Goal: Information Seeking & Learning: Find specific fact

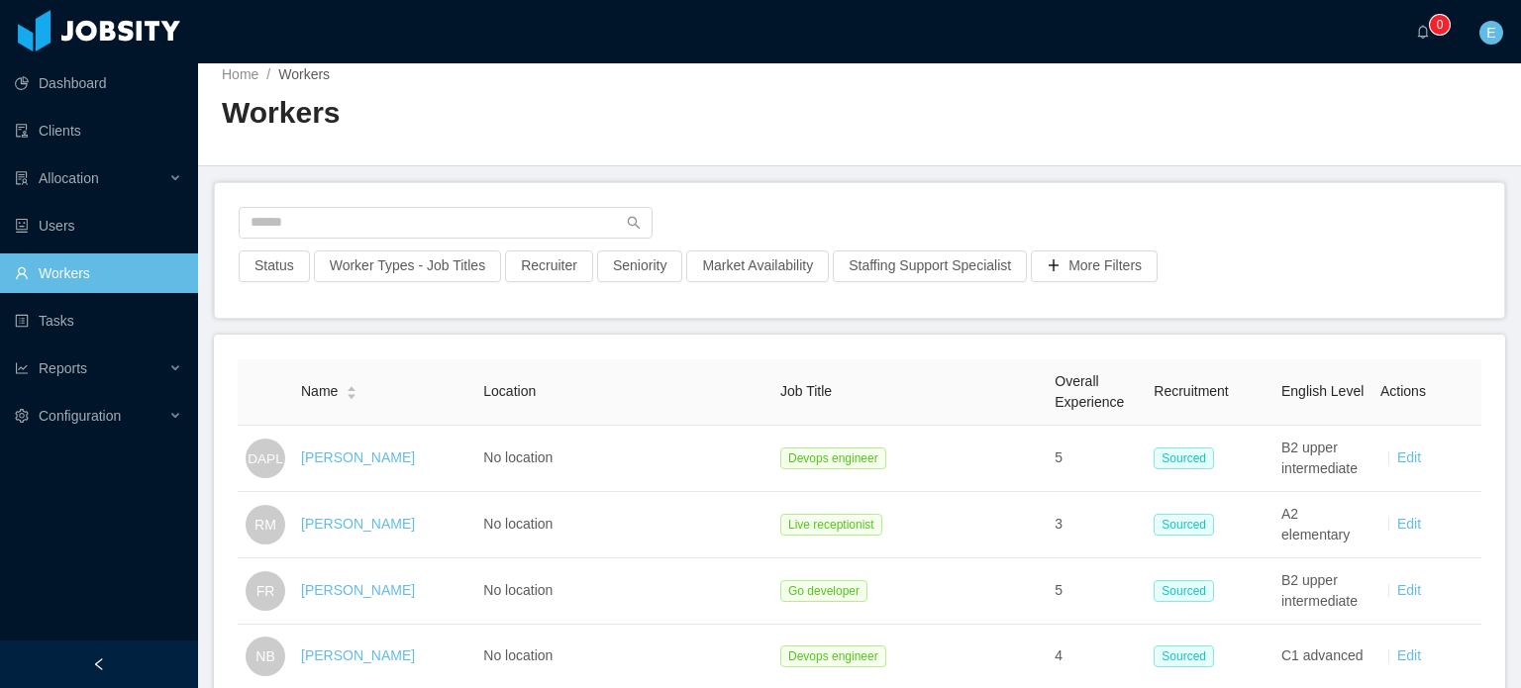
scroll to position [99, 0]
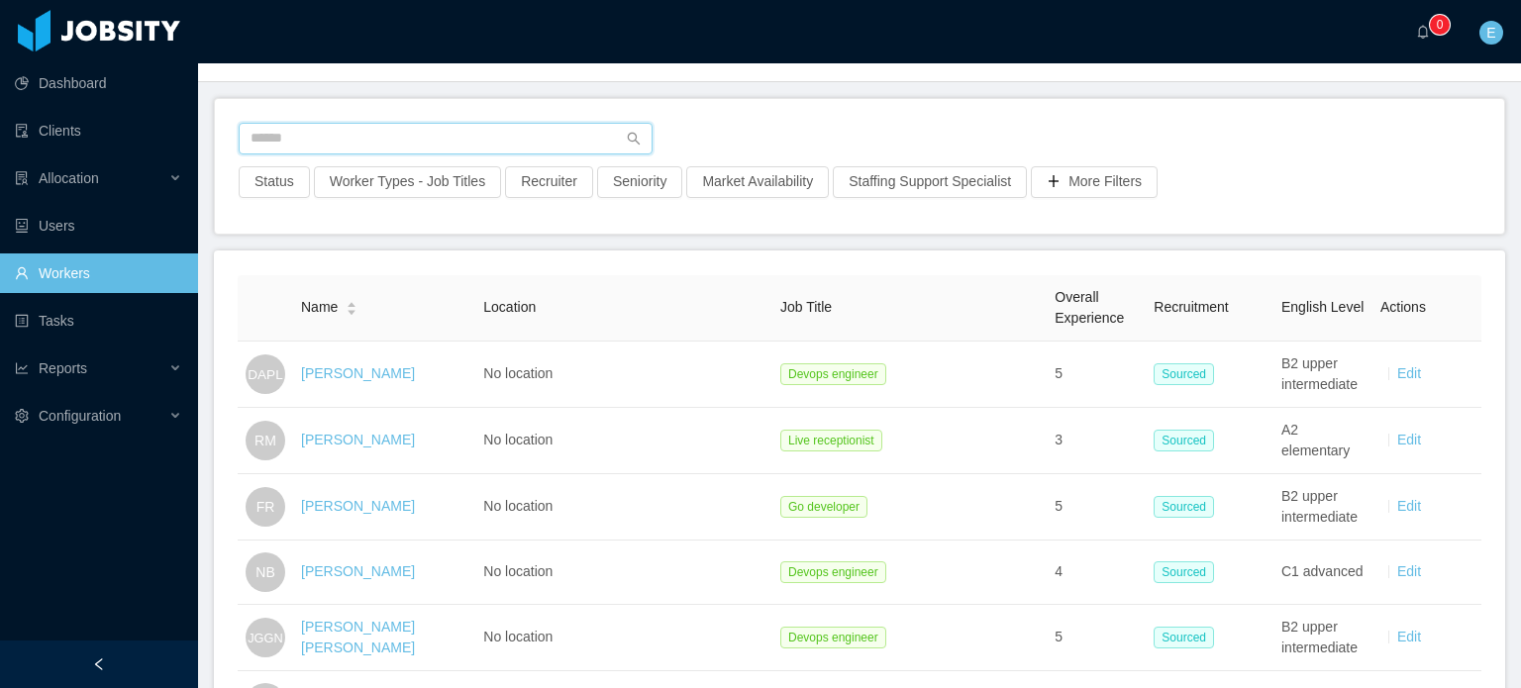
click at [315, 143] on input "text" at bounding box center [446, 139] width 414 height 32
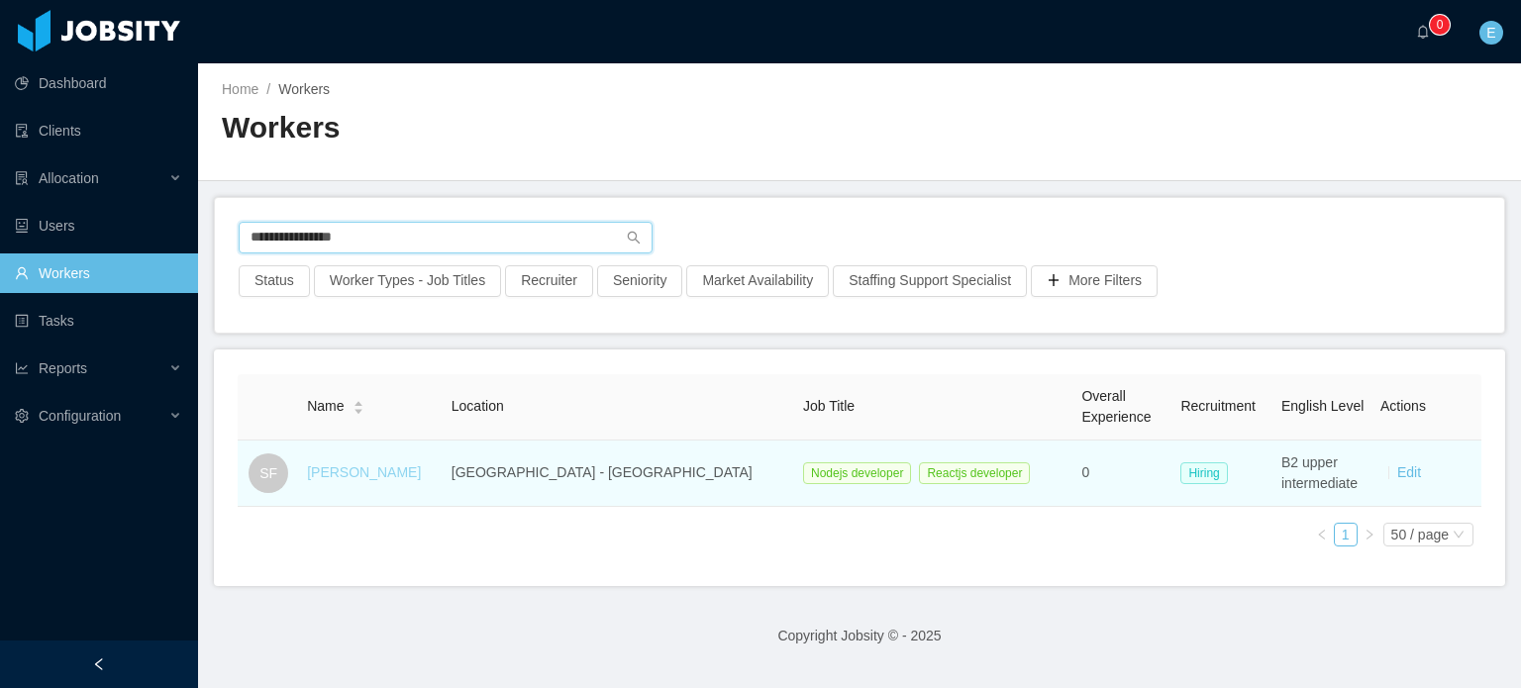
type input "**********"
click at [404, 464] on link "[PERSON_NAME]" at bounding box center [364, 472] width 114 height 16
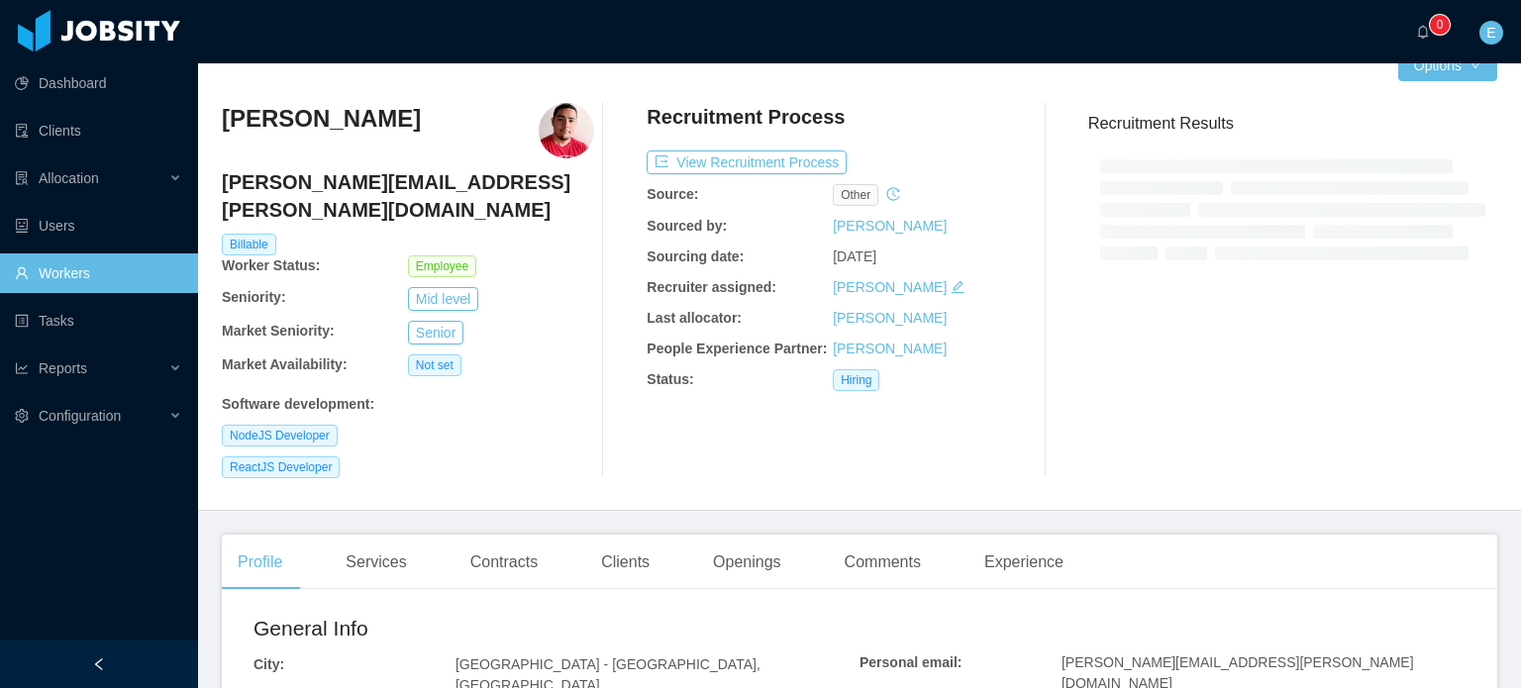
scroll to position [99, 0]
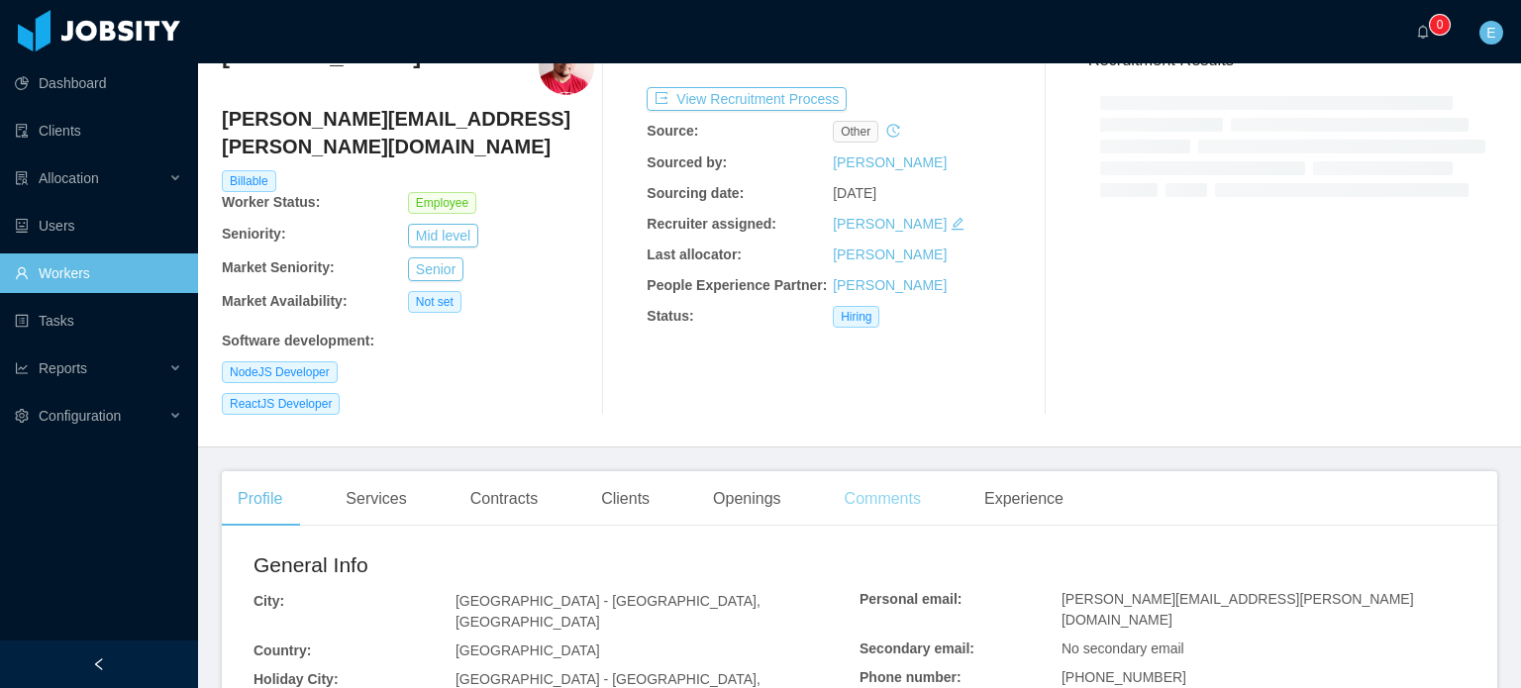
click at [854, 471] on div "Comments" at bounding box center [883, 498] width 108 height 55
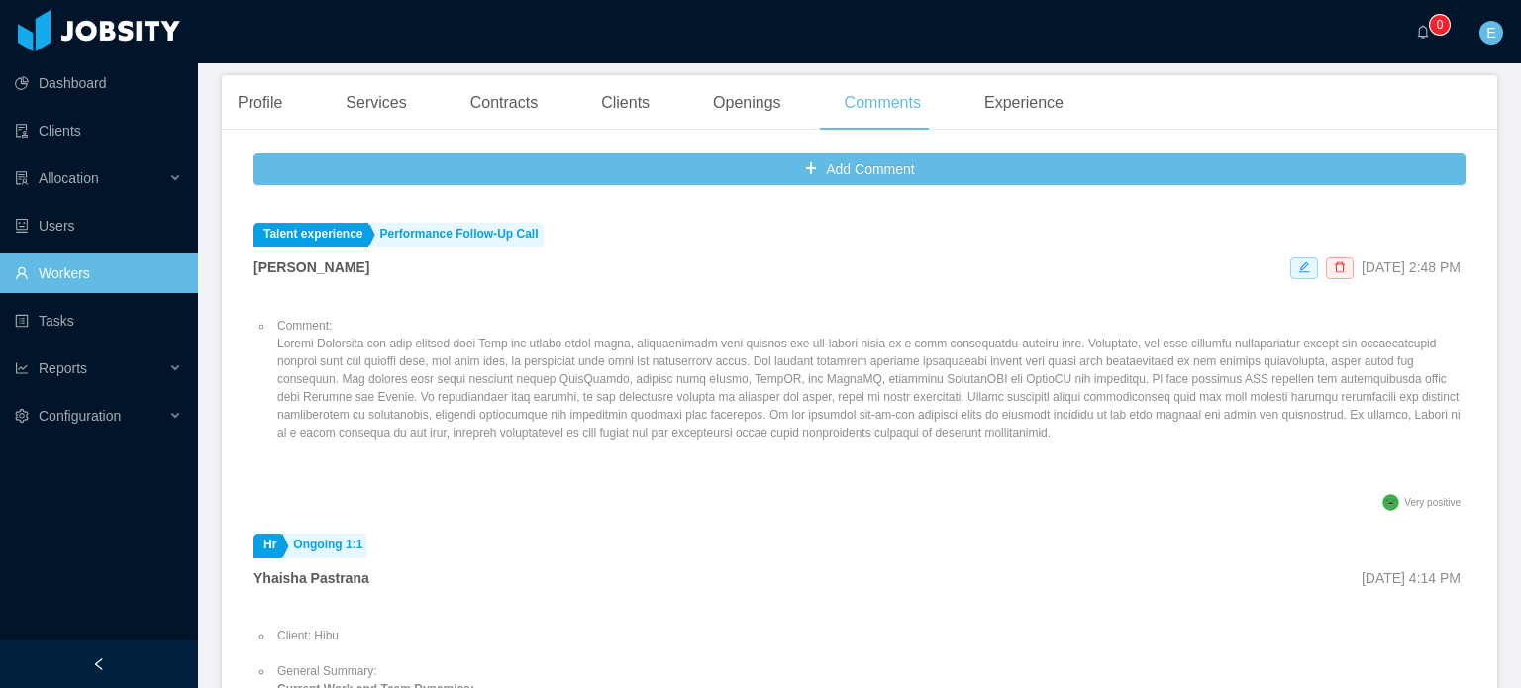
scroll to position [198, 0]
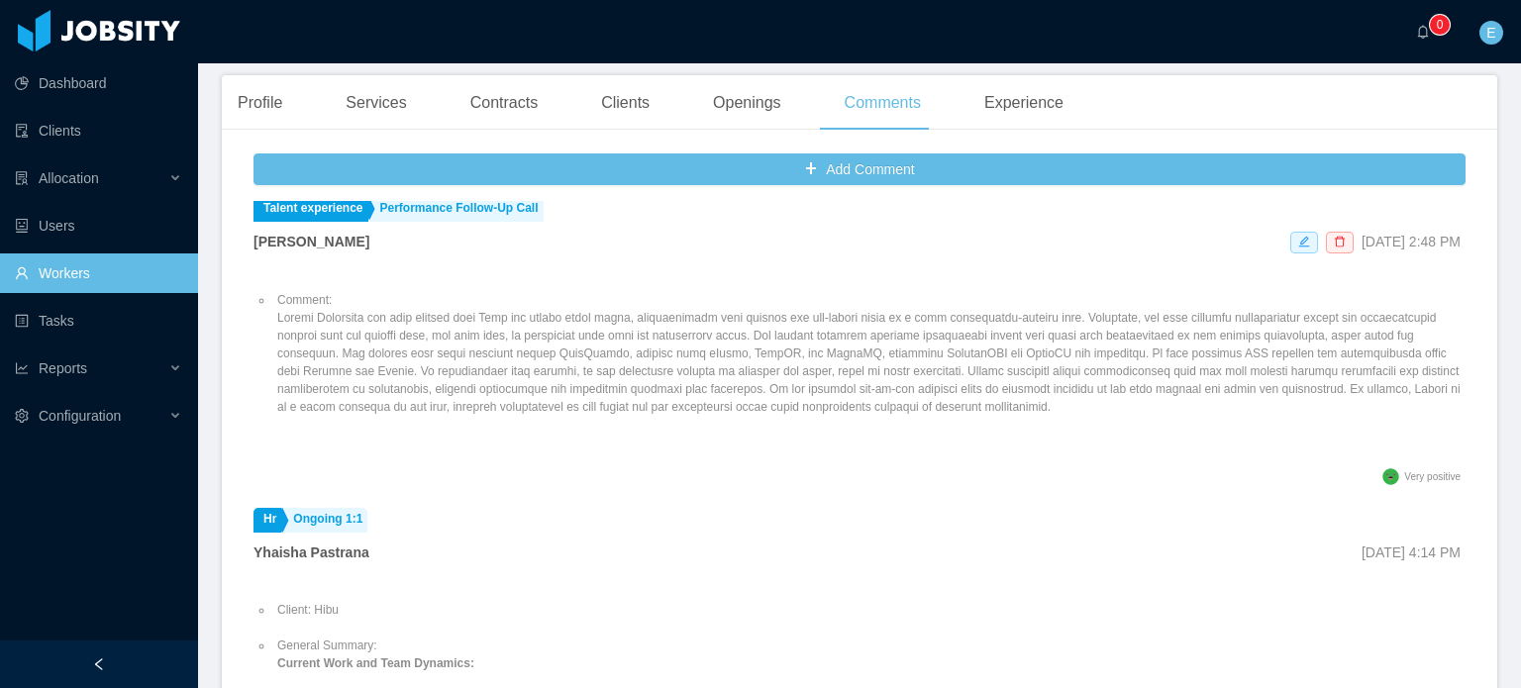
click at [857, 369] on li "Comment:" at bounding box center [869, 353] width 1192 height 125
copy li "Comment:"
